Goal: Transaction & Acquisition: Purchase product/service

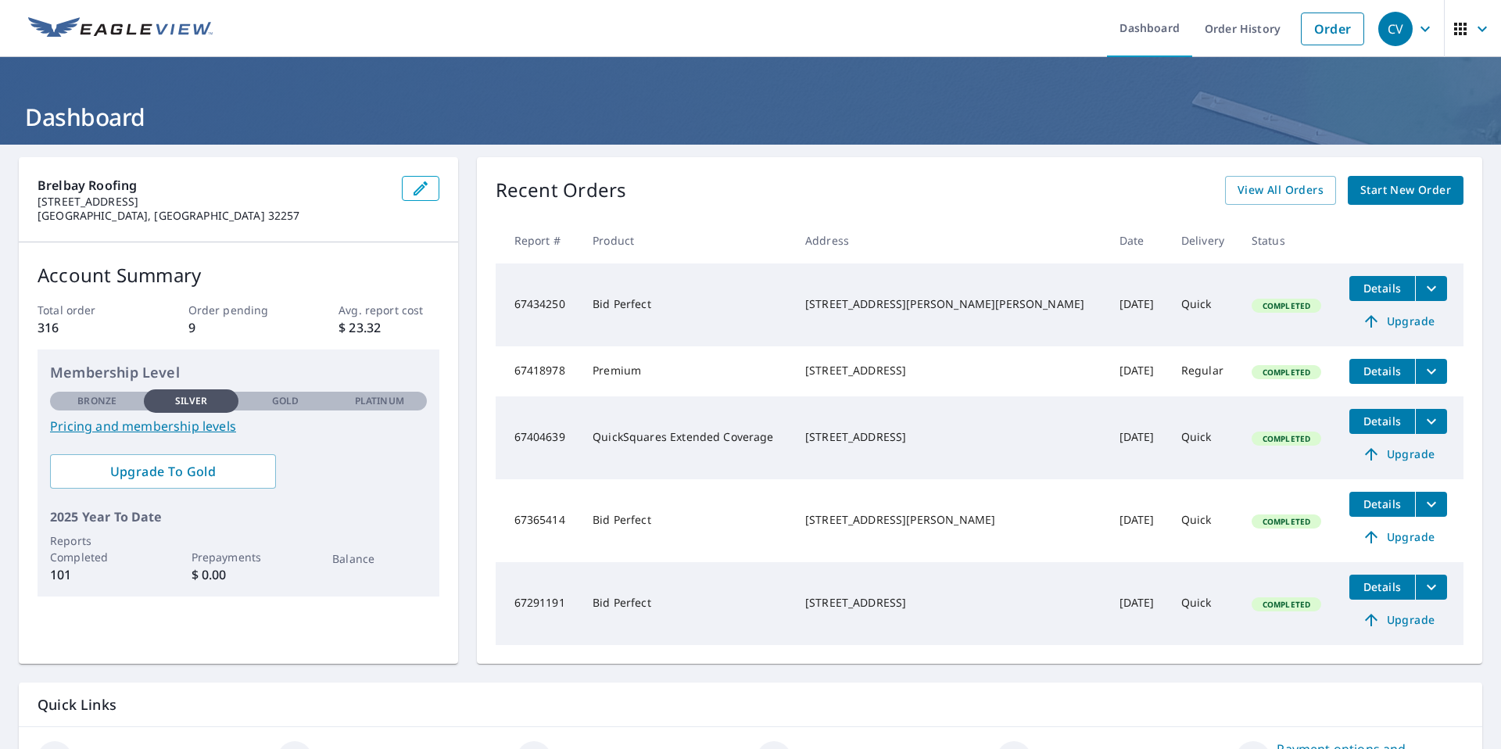
click at [1389, 197] on span "Start New Order" at bounding box center [1405, 191] width 91 height 20
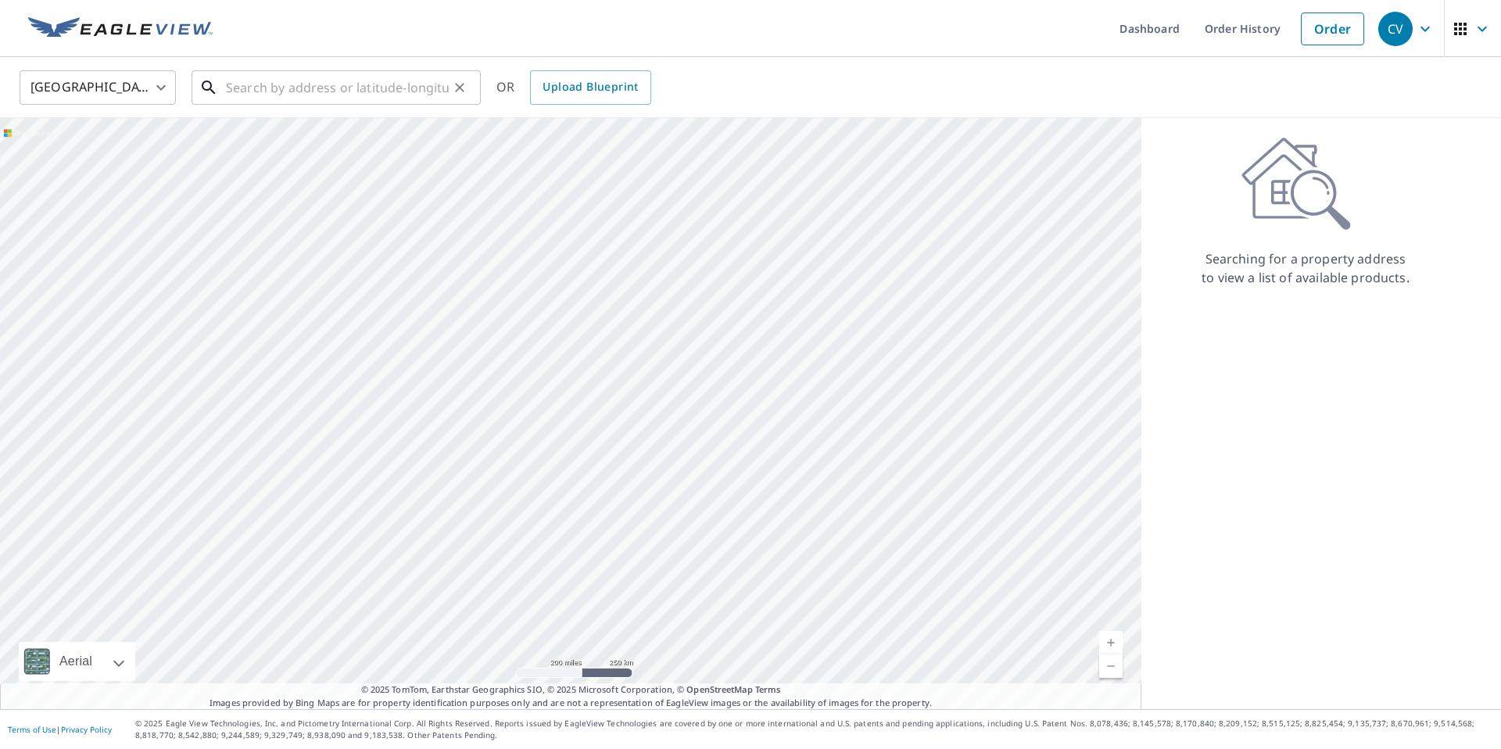
click at [424, 90] on input "text" at bounding box center [337, 88] width 223 height 44
click at [402, 88] on input "text" at bounding box center [337, 88] width 223 height 44
paste input "[STREET_ADDRESS]"
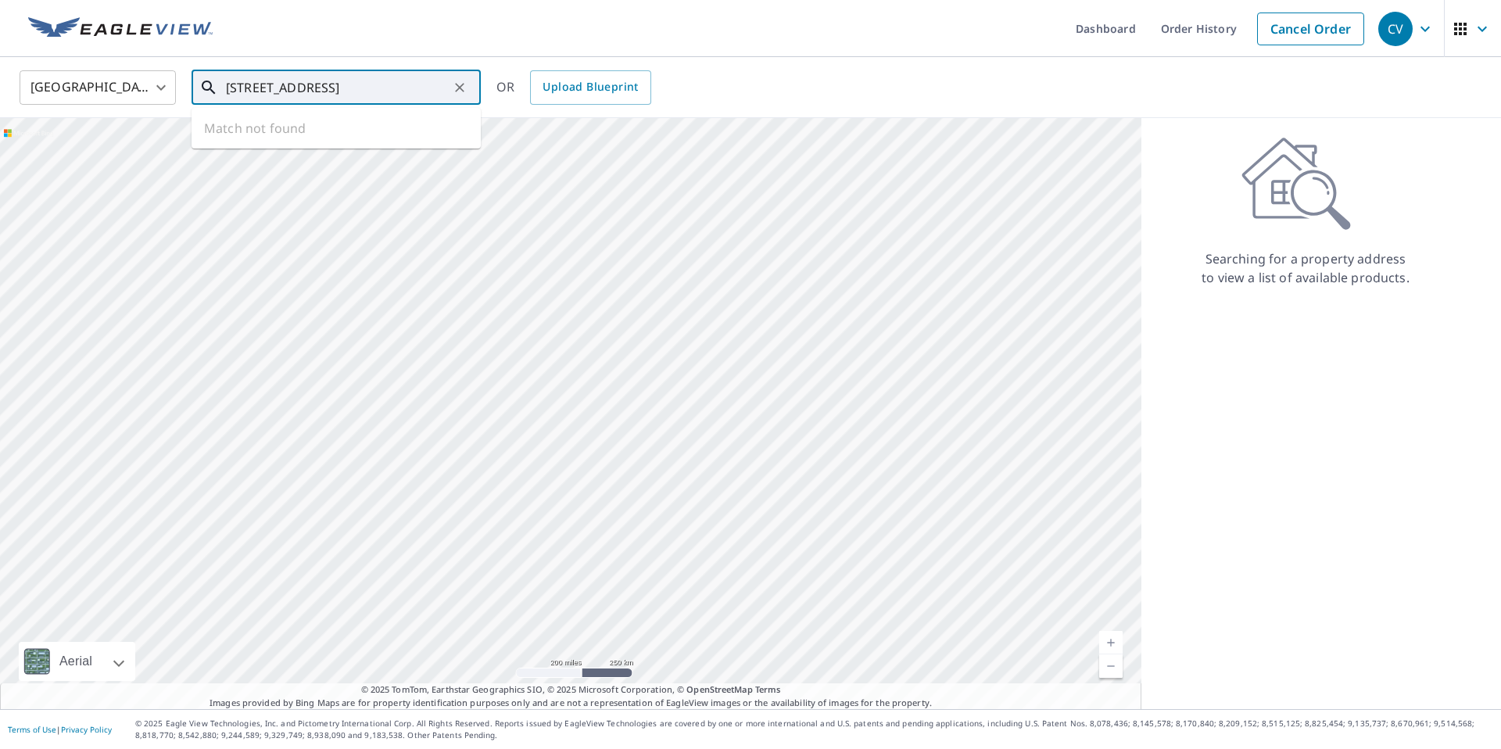
scroll to position [0, 52]
type input "[STREET_ADDRESS]"
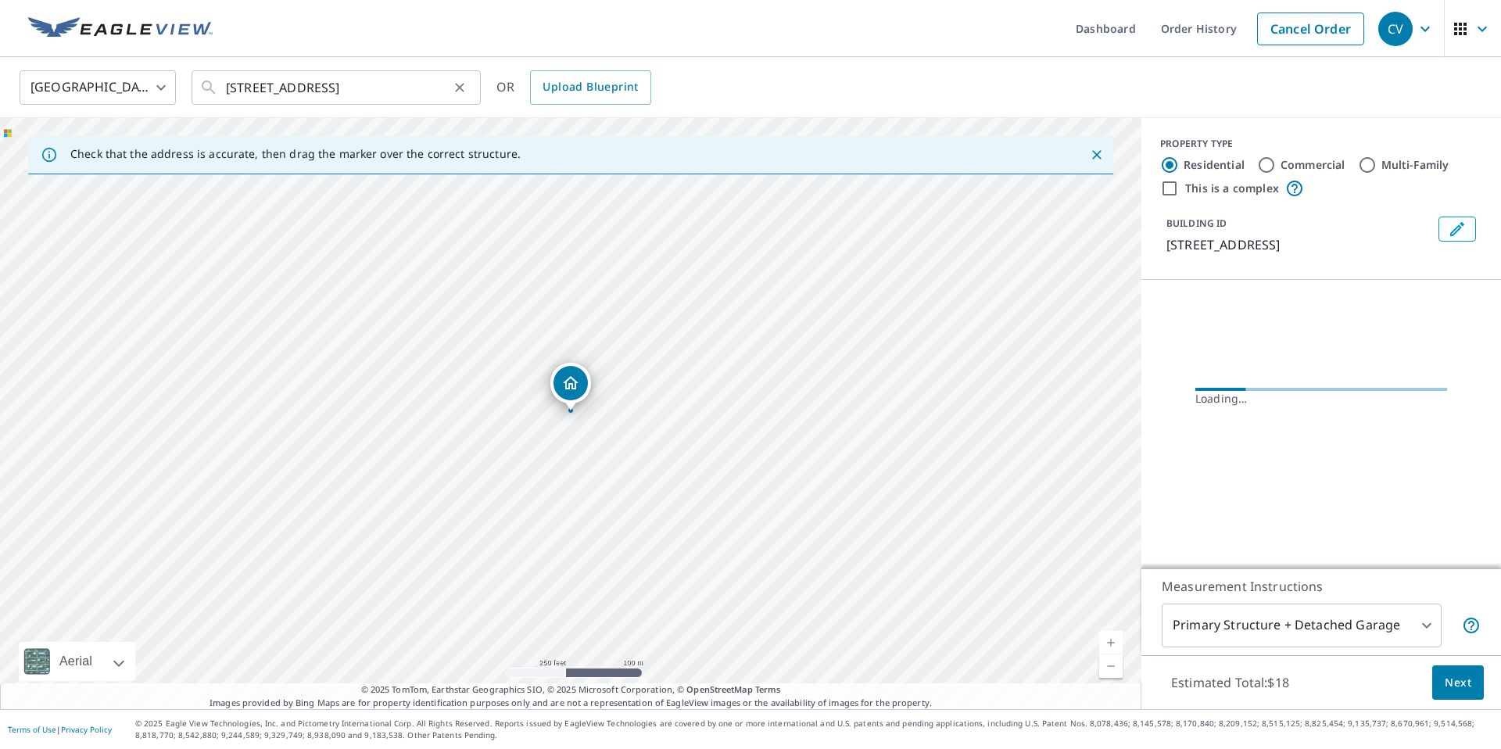
scroll to position [0, 0]
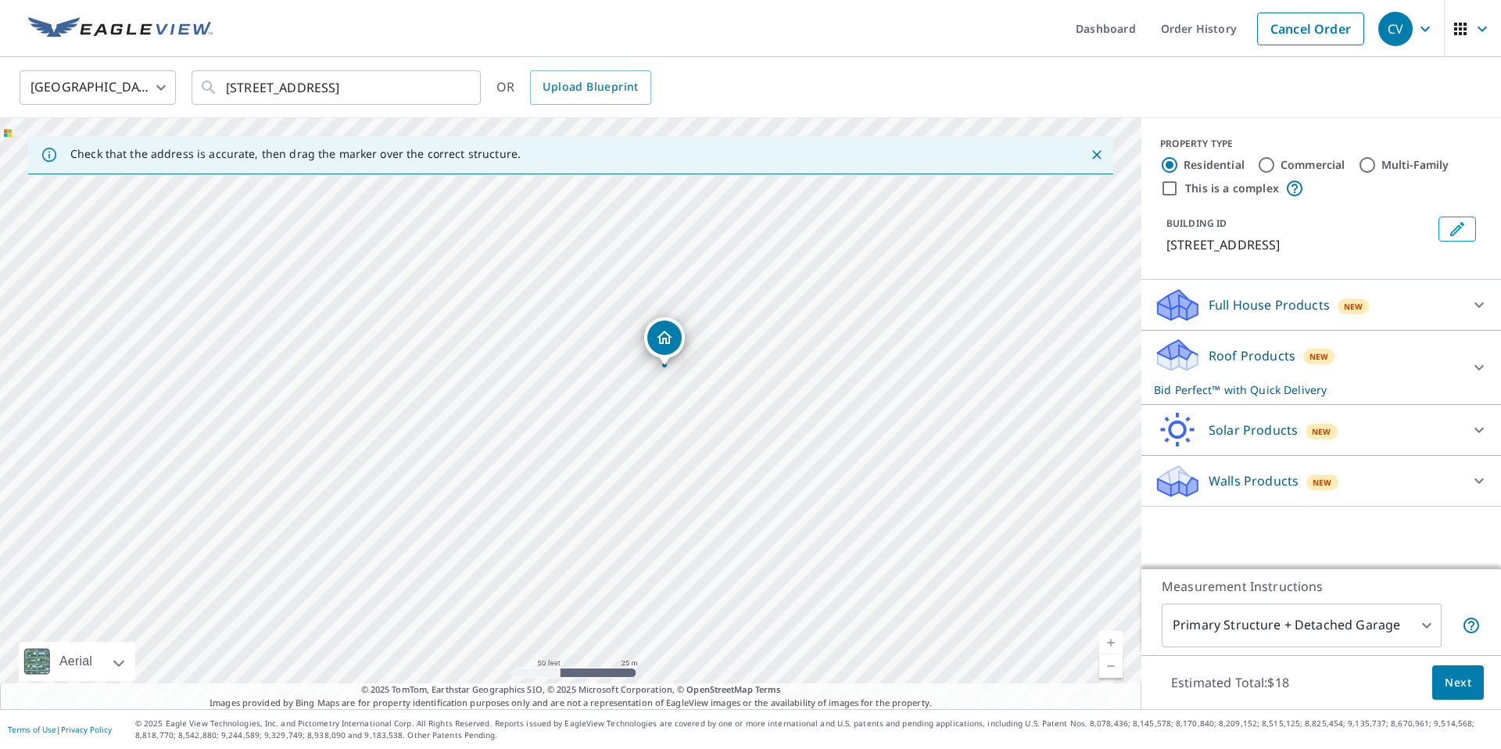
drag, startPoint x: 580, startPoint y: 395, endPoint x: 764, endPoint y: 349, distance: 189.2
click at [764, 349] on div "[STREET_ADDRESS]" at bounding box center [570, 413] width 1141 height 591
drag, startPoint x: 581, startPoint y: 387, endPoint x: 623, endPoint y: 401, distance: 44.5
click at [613, 397] on div "[STREET_ADDRESS]" at bounding box center [570, 413] width 1141 height 591
click at [1365, 367] on div "Roof Products New Bid Perfect™ with Quick Delivery" at bounding box center [1307, 367] width 306 height 61
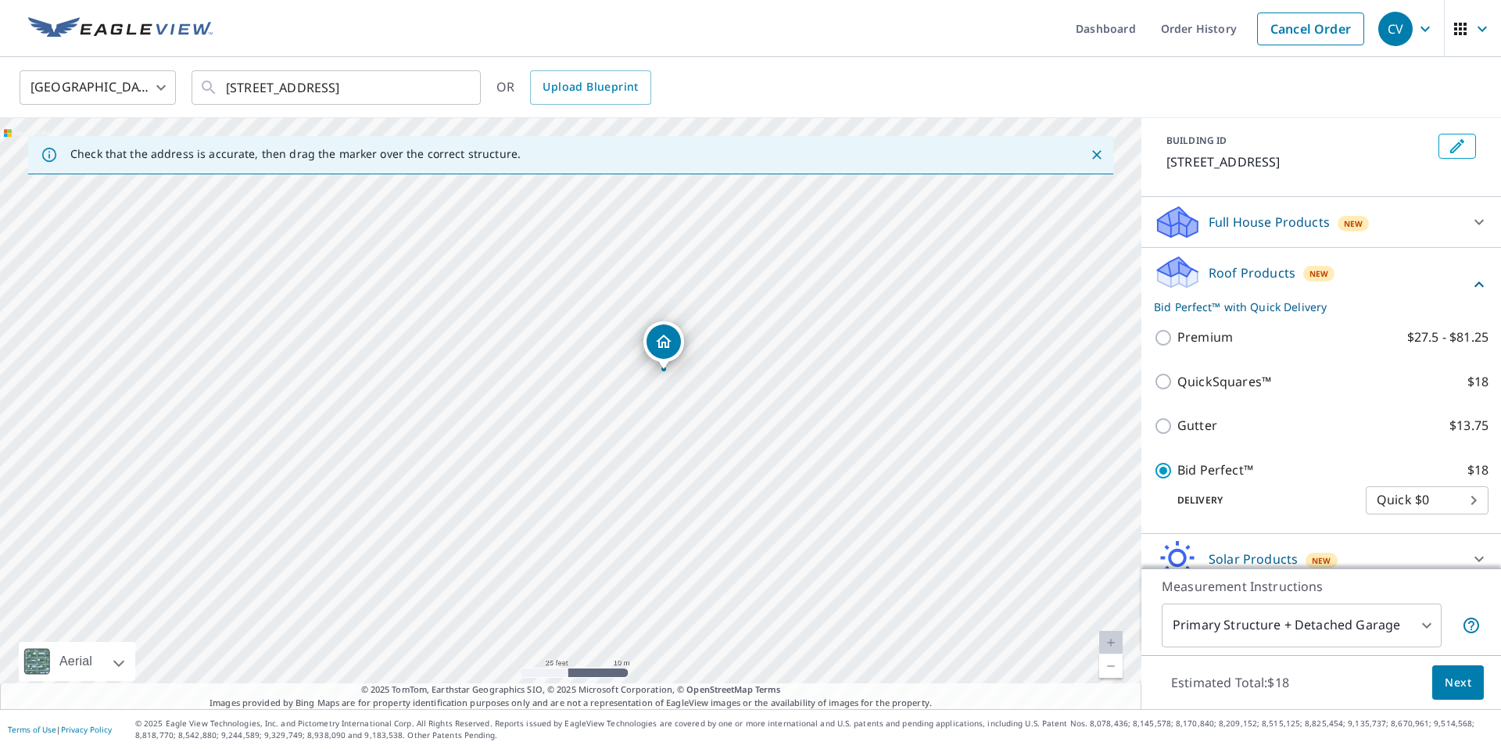
scroll to position [84, 0]
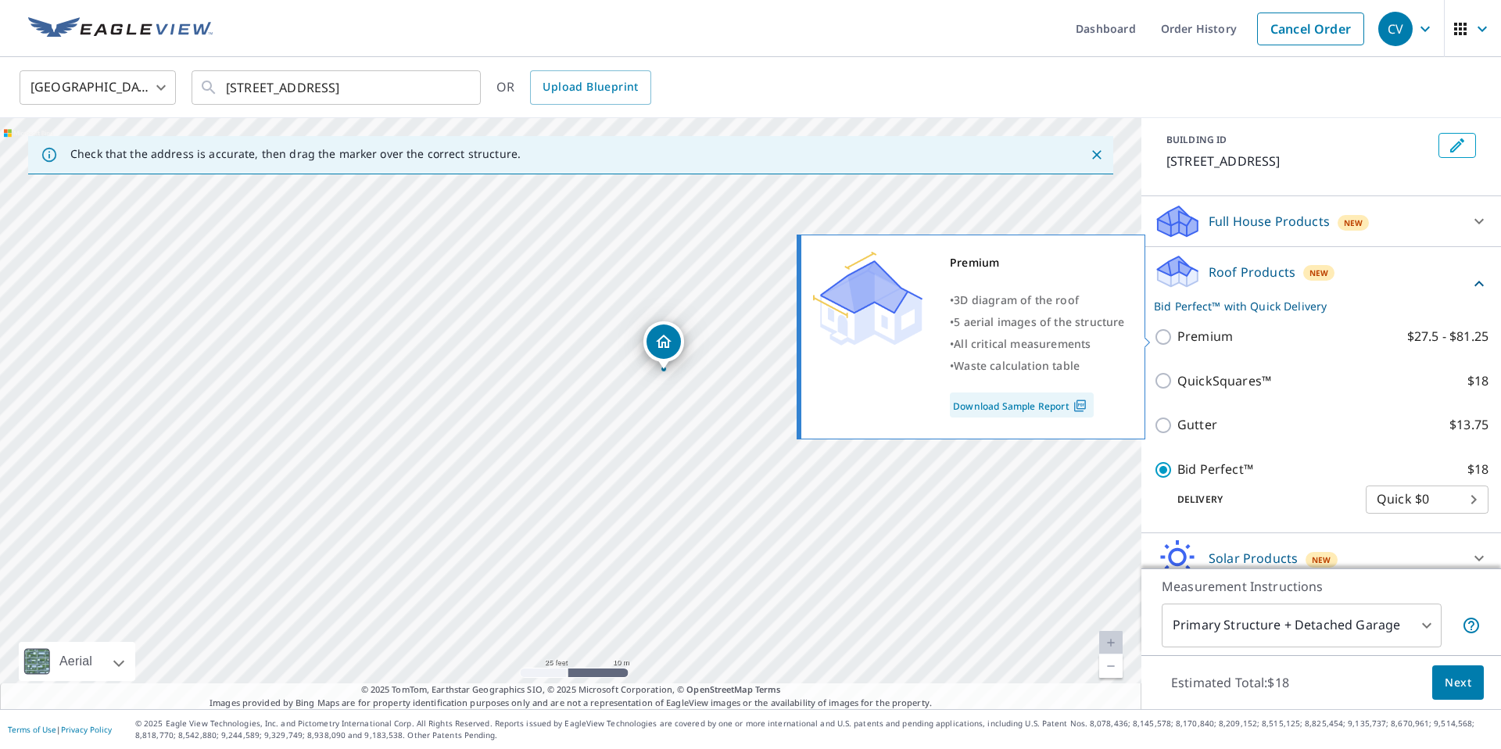
click at [1160, 335] on input "Premium $27.5 - $81.25" at bounding box center [1165, 337] width 23 height 19
checkbox input "true"
checkbox input "false"
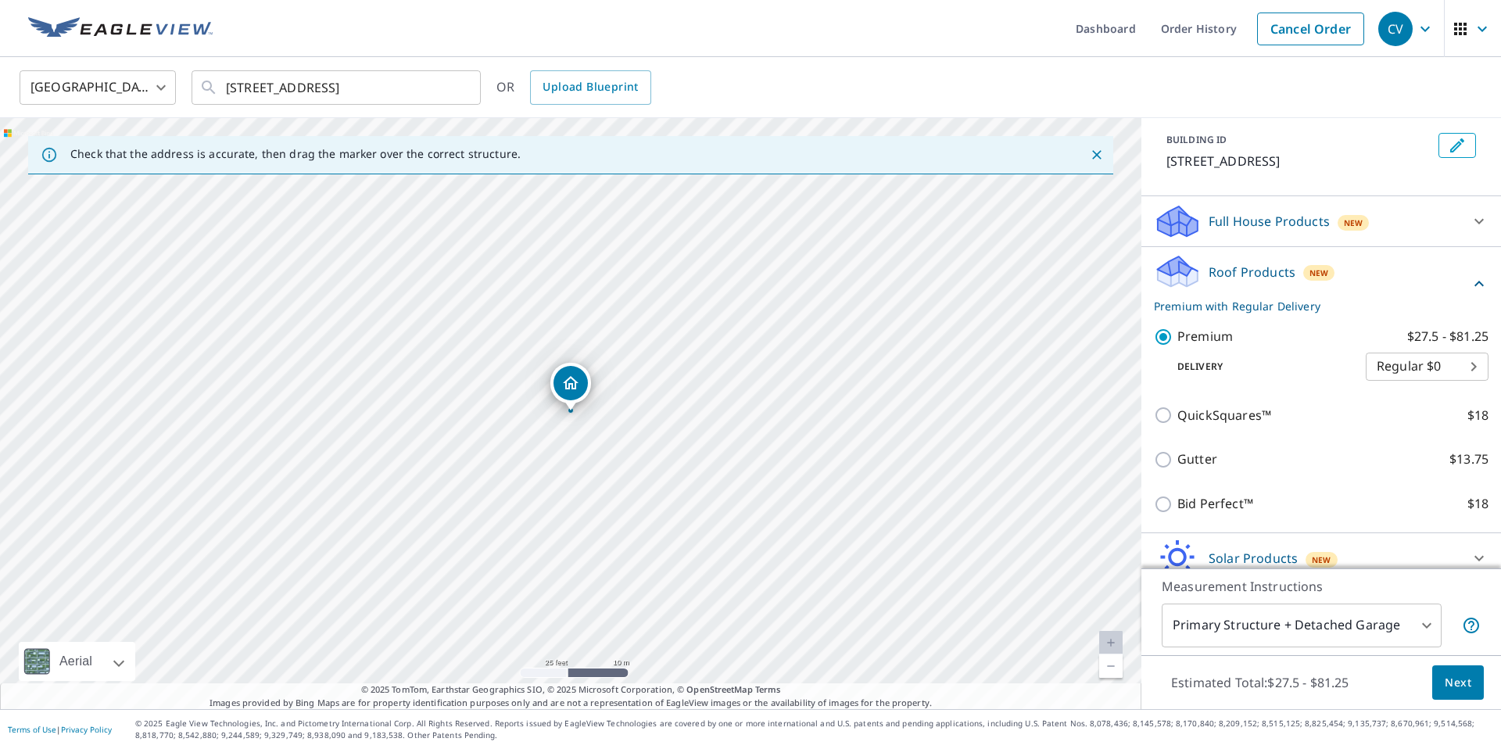
click at [1465, 681] on span "Next" at bounding box center [1458, 683] width 27 height 20
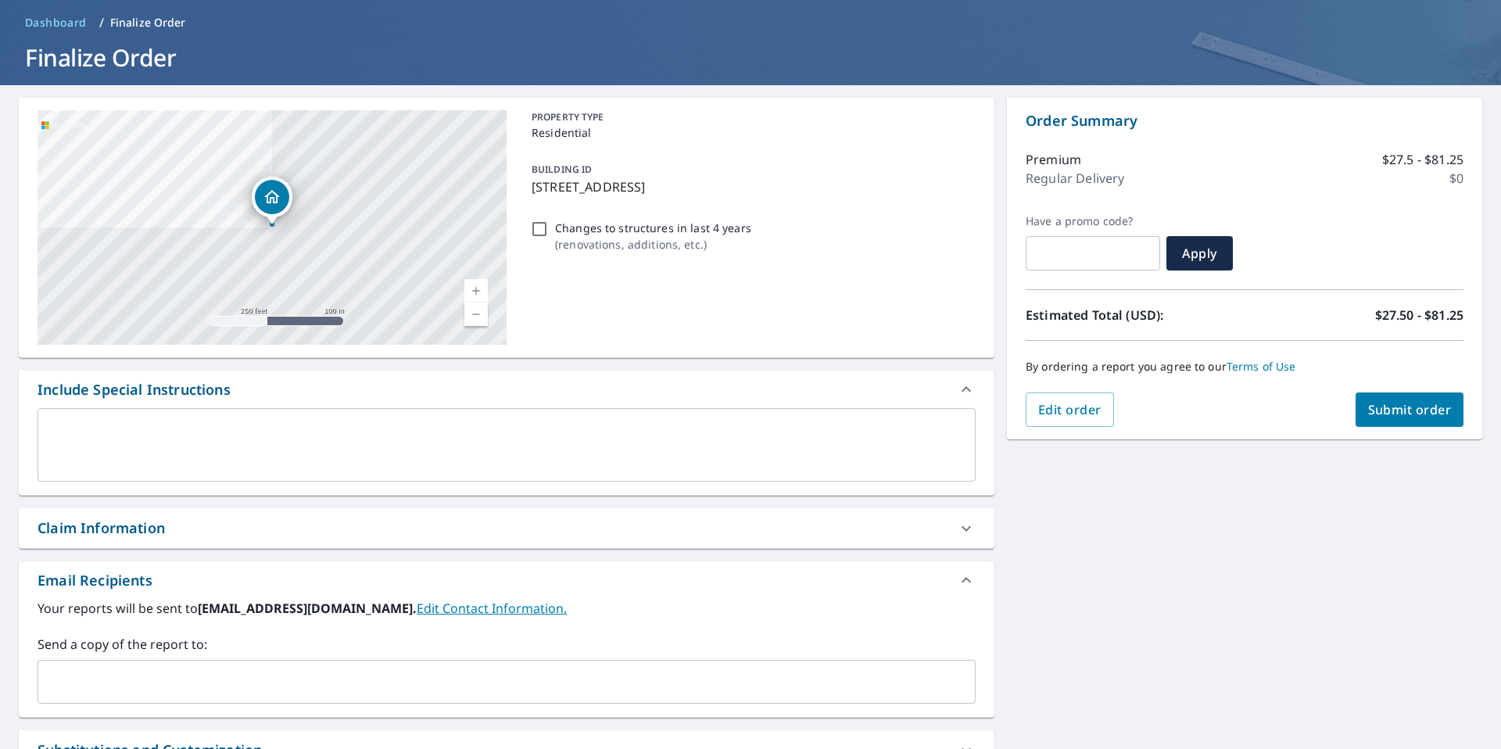
scroll to position [51, 0]
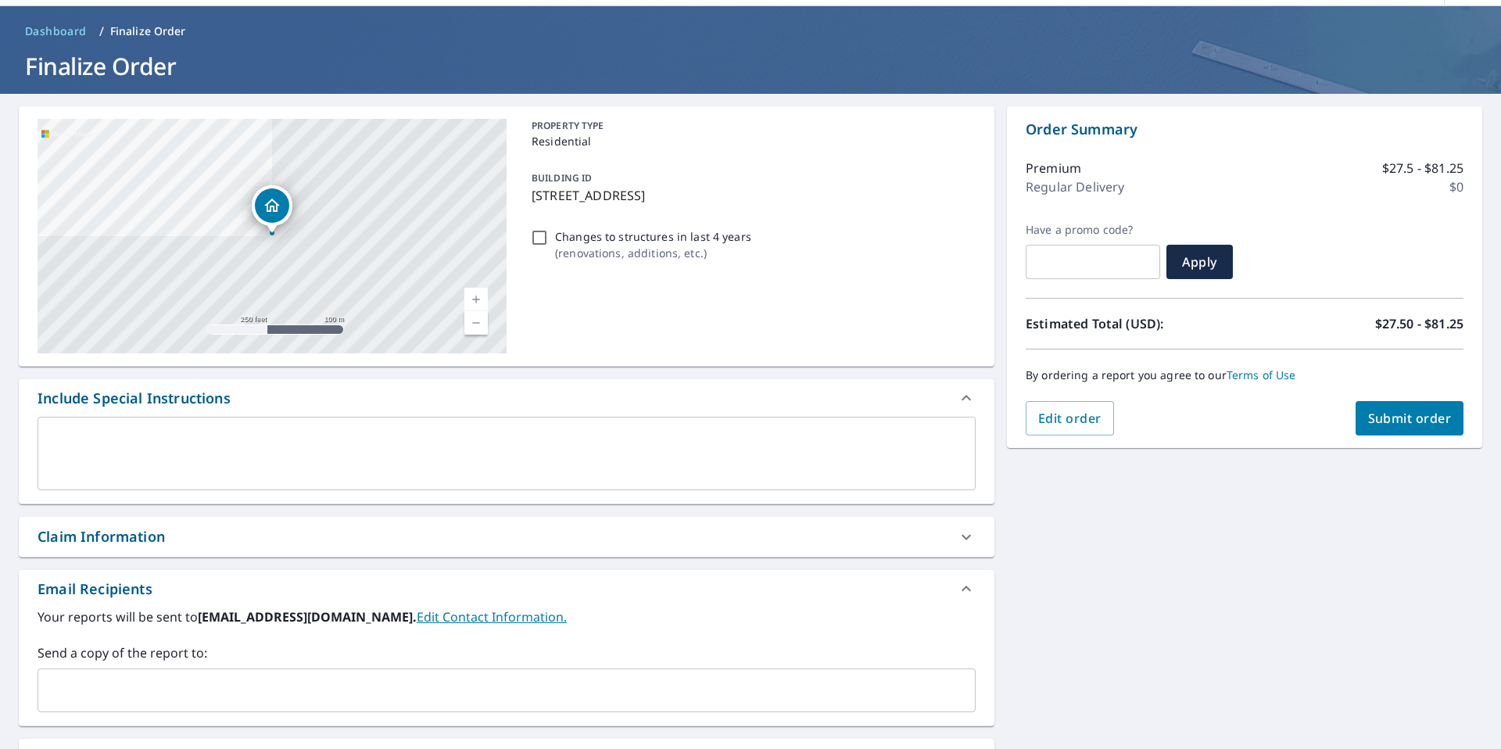
click at [1419, 425] on span "Submit order" at bounding box center [1410, 418] width 84 height 17
checkbox input "true"
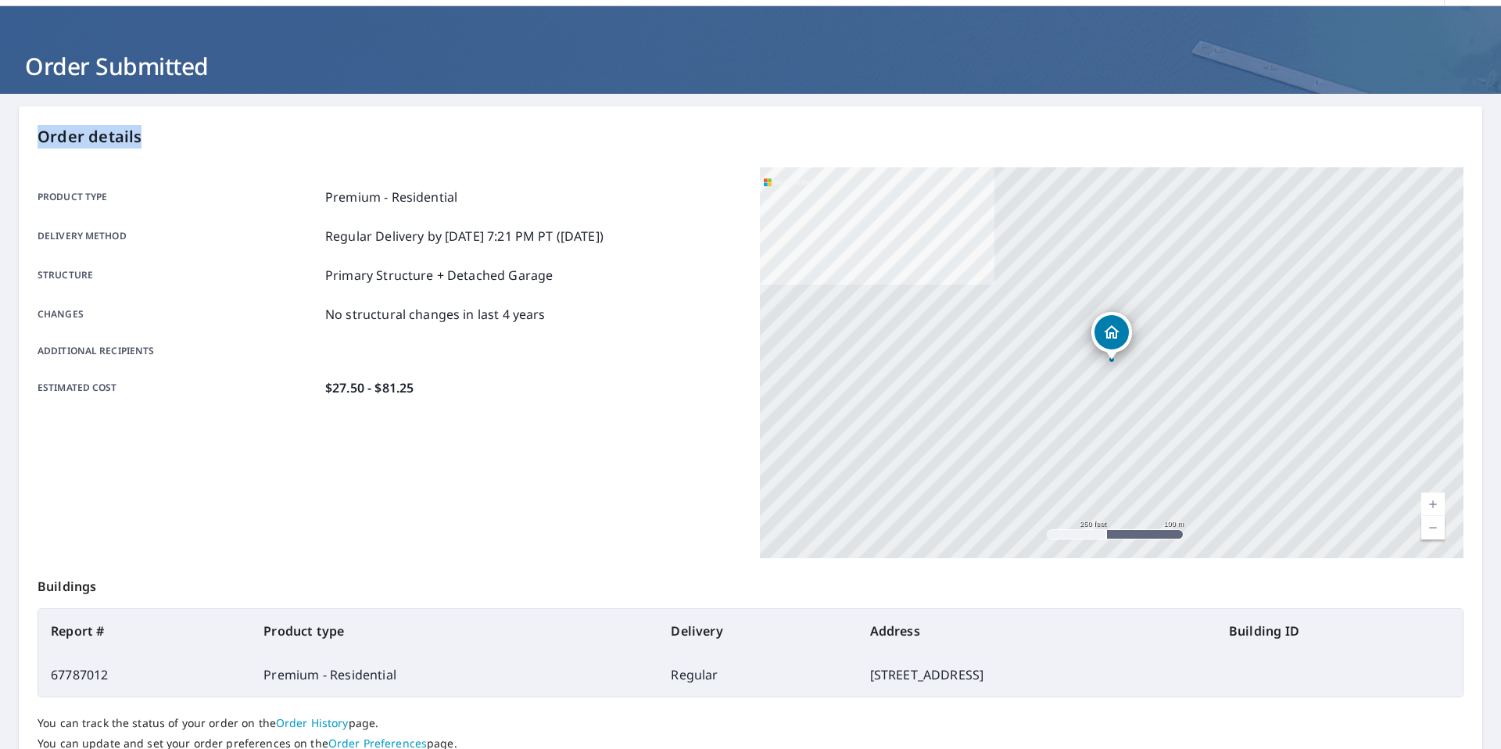
drag, startPoint x: 1180, startPoint y: 125, endPoint x: 1244, endPoint y: 76, distance: 80.8
click at [1184, 121] on div "Order details Product type Premium - Residential Delivery method Regular Delive…" at bounding box center [750, 461] width 1463 height 711
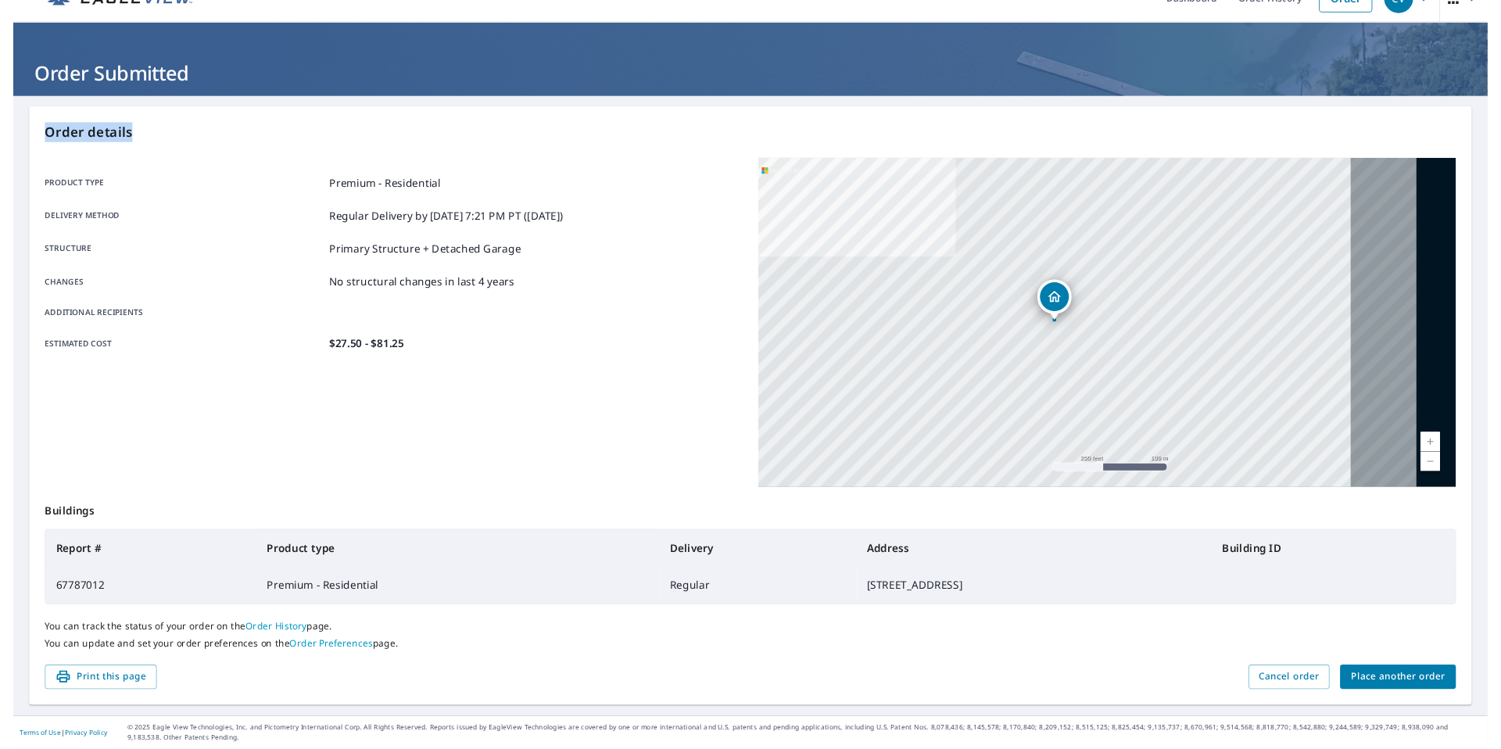
scroll to position [30, 0]
